Goal: Information Seeking & Learning: Find contact information

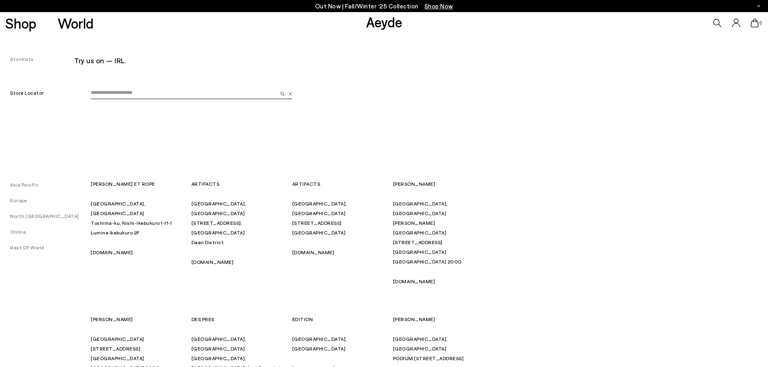
click at [25, 203] on link "Europe" at bounding box center [13, 200] width 27 height 6
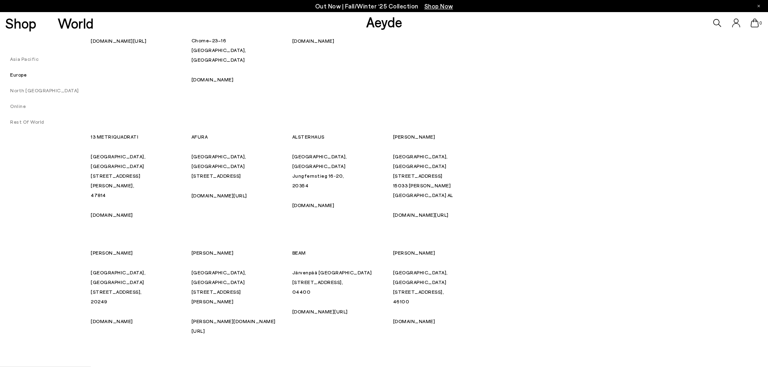
scroll to position [631, 0]
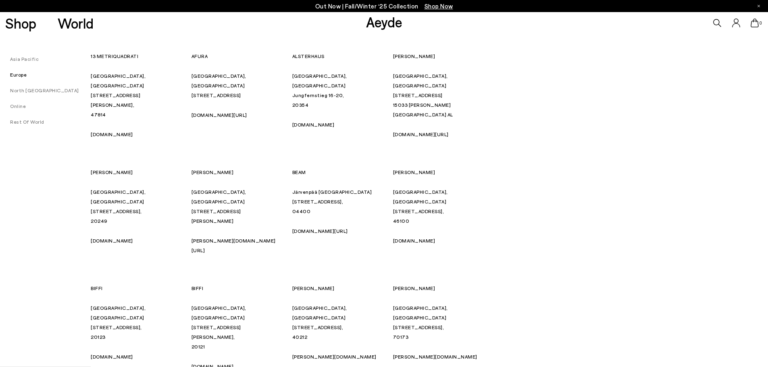
drag, startPoint x: 447, startPoint y: 268, endPoint x: 391, endPoint y: 271, distance: 55.7
copy p "CENTRE COMMERCIAL"
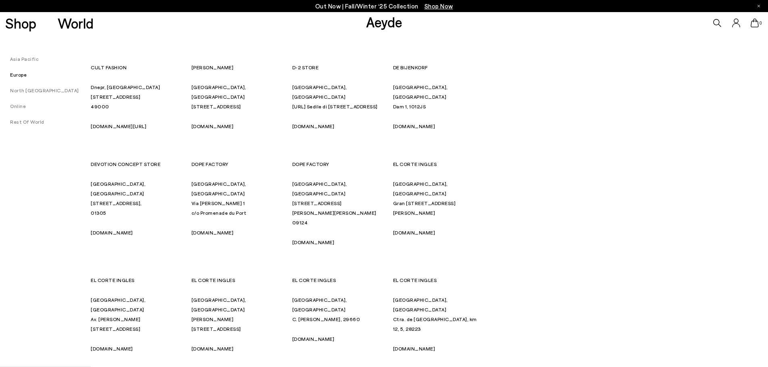
scroll to position [1235, 0]
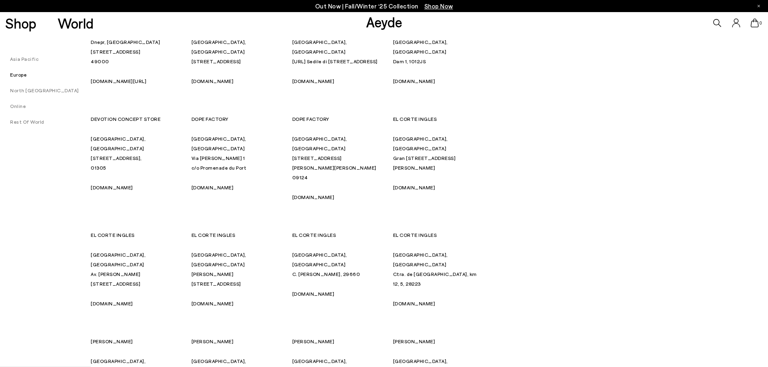
drag, startPoint x: 444, startPoint y: 243, endPoint x: 394, endPoint y: 241, distance: 50.4
copy p "GALERIES LAFAYETTE"
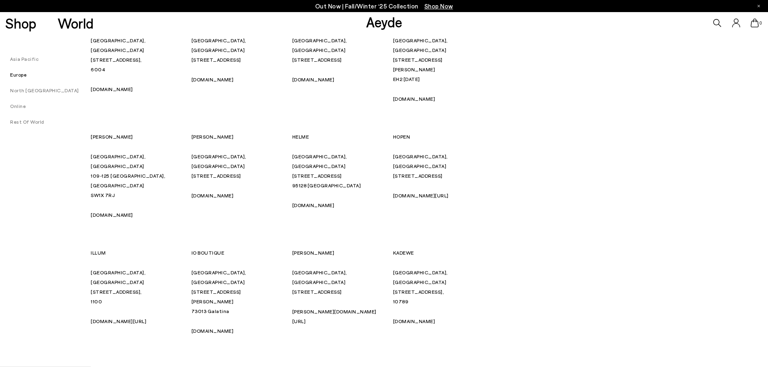
scroll to position [2041, 0]
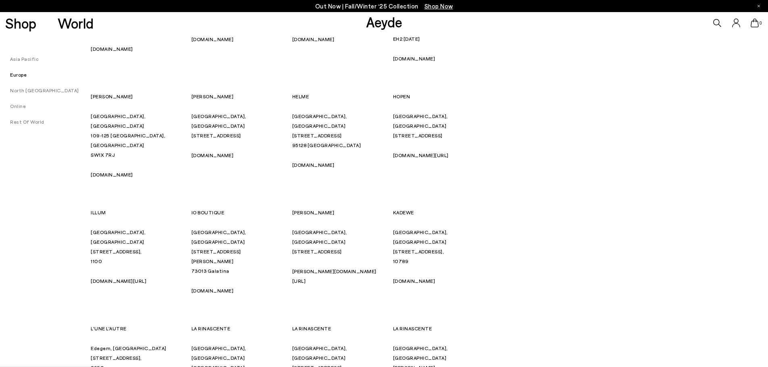
drag, startPoint x: 409, startPoint y: 212, endPoint x: 382, endPoint y: 214, distance: 27.4
click at [382, 214] on div "13 METRIQUADRATI [GEOGRAPHIC_DATA], [GEOGRAPHIC_DATA] [STREET_ADDRESS][PERSON_N…" at bounding box center [292, 338] width 403 height 3394
drag, startPoint x: 407, startPoint y: 214, endPoint x: 394, endPoint y: 214, distance: 12.9
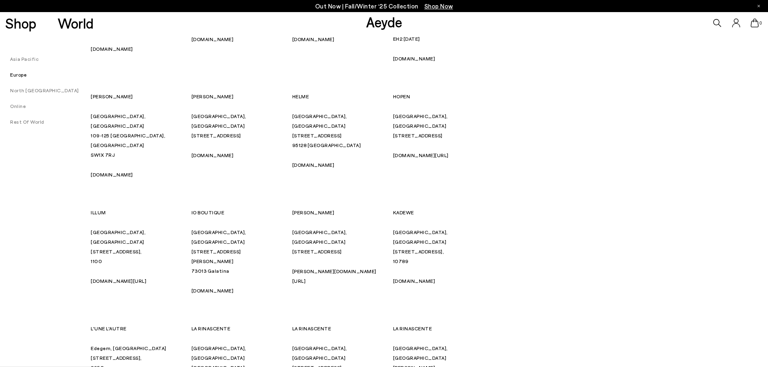
copy p "LULLI"
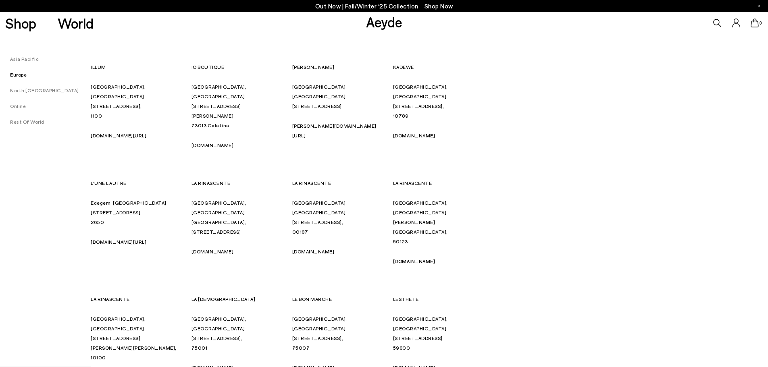
scroll to position [2202, 0]
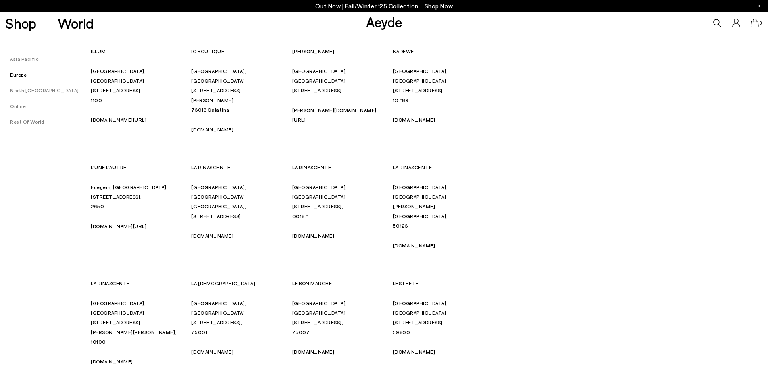
drag, startPoint x: 438, startPoint y: 243, endPoint x: 411, endPoint y: 244, distance: 27.8
drag, startPoint x: 450, startPoint y: 240, endPoint x: 392, endPoint y: 247, distance: 58.1
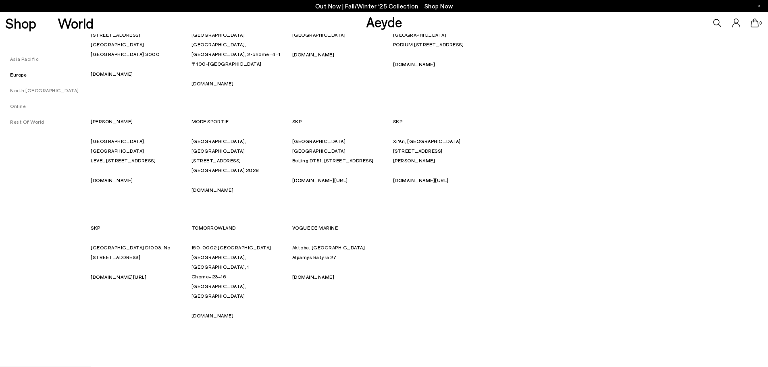
scroll to position [0, 0]
